Goal: Task Accomplishment & Management: Manage account settings

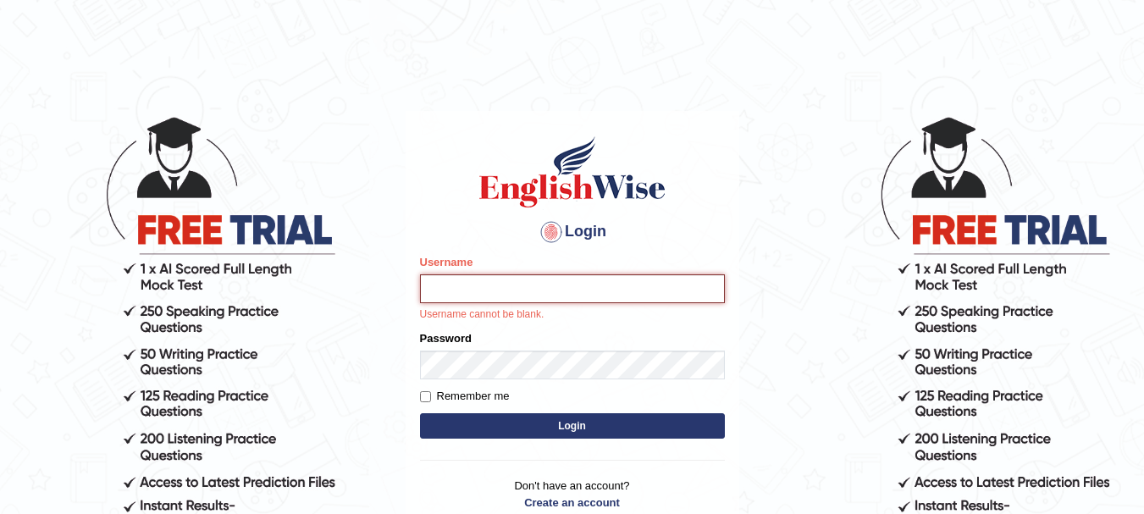
type input "[DEMOGRAPHIC_DATA]"
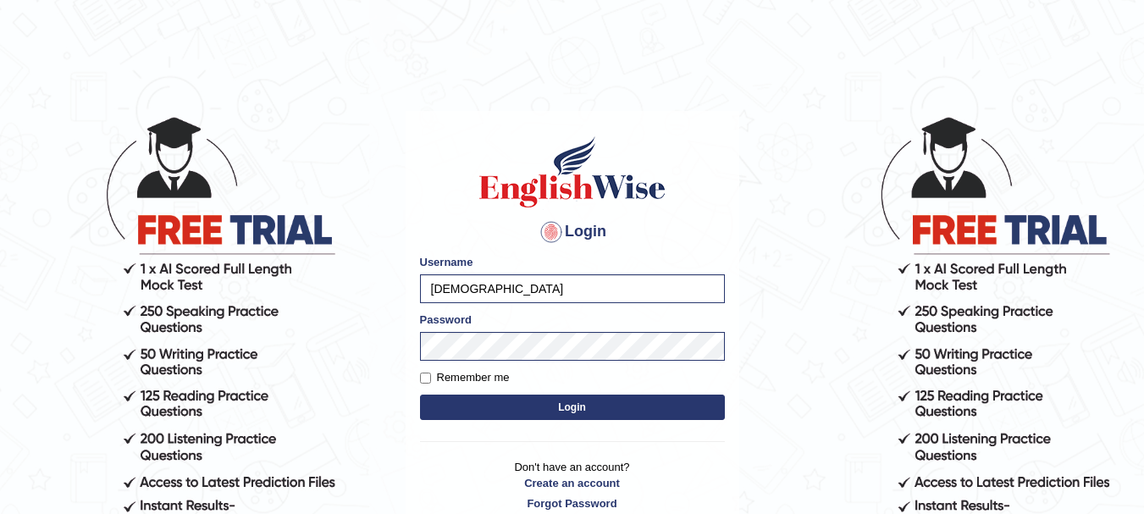
click at [544, 411] on button "Login" at bounding box center [572, 407] width 305 height 25
